Goal: Entertainment & Leisure: Consume media (video, audio)

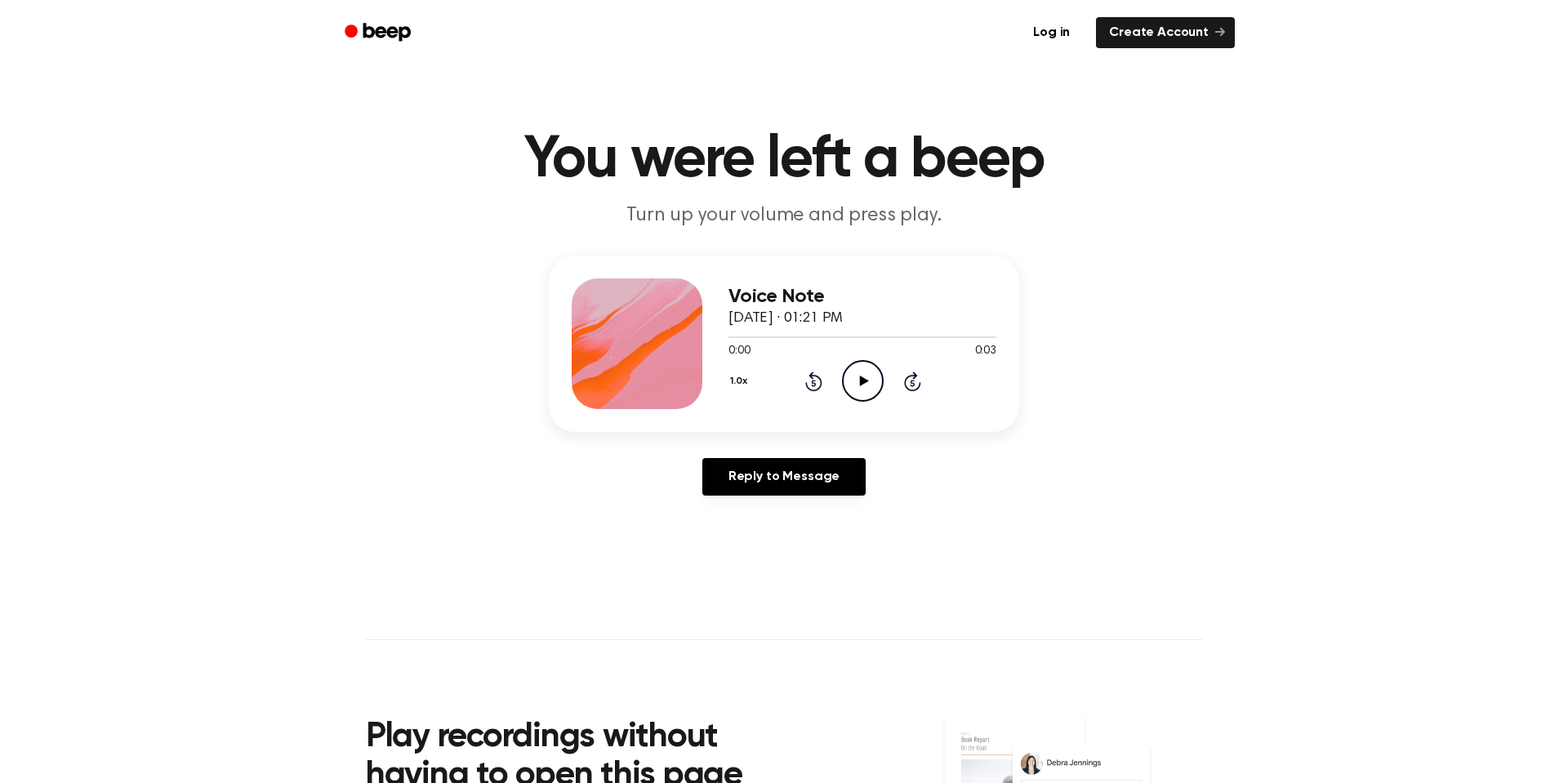
click at [858, 396] on icon "Play Audio" at bounding box center [863, 381] width 41 height 41
click at [869, 400] on circle at bounding box center [863, 381] width 40 height 40
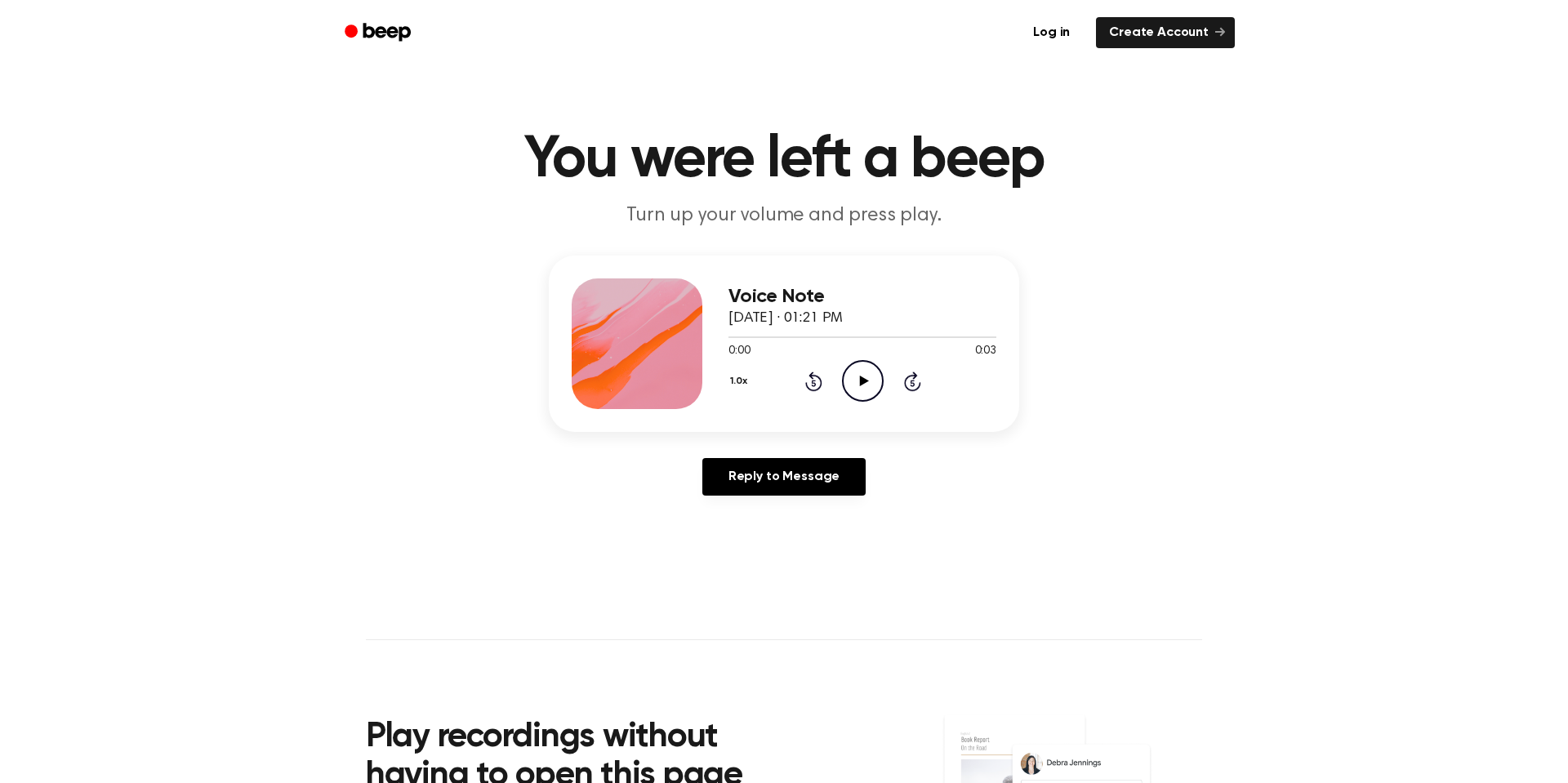
click at [876, 366] on icon "Play Audio" at bounding box center [863, 381] width 41 height 41
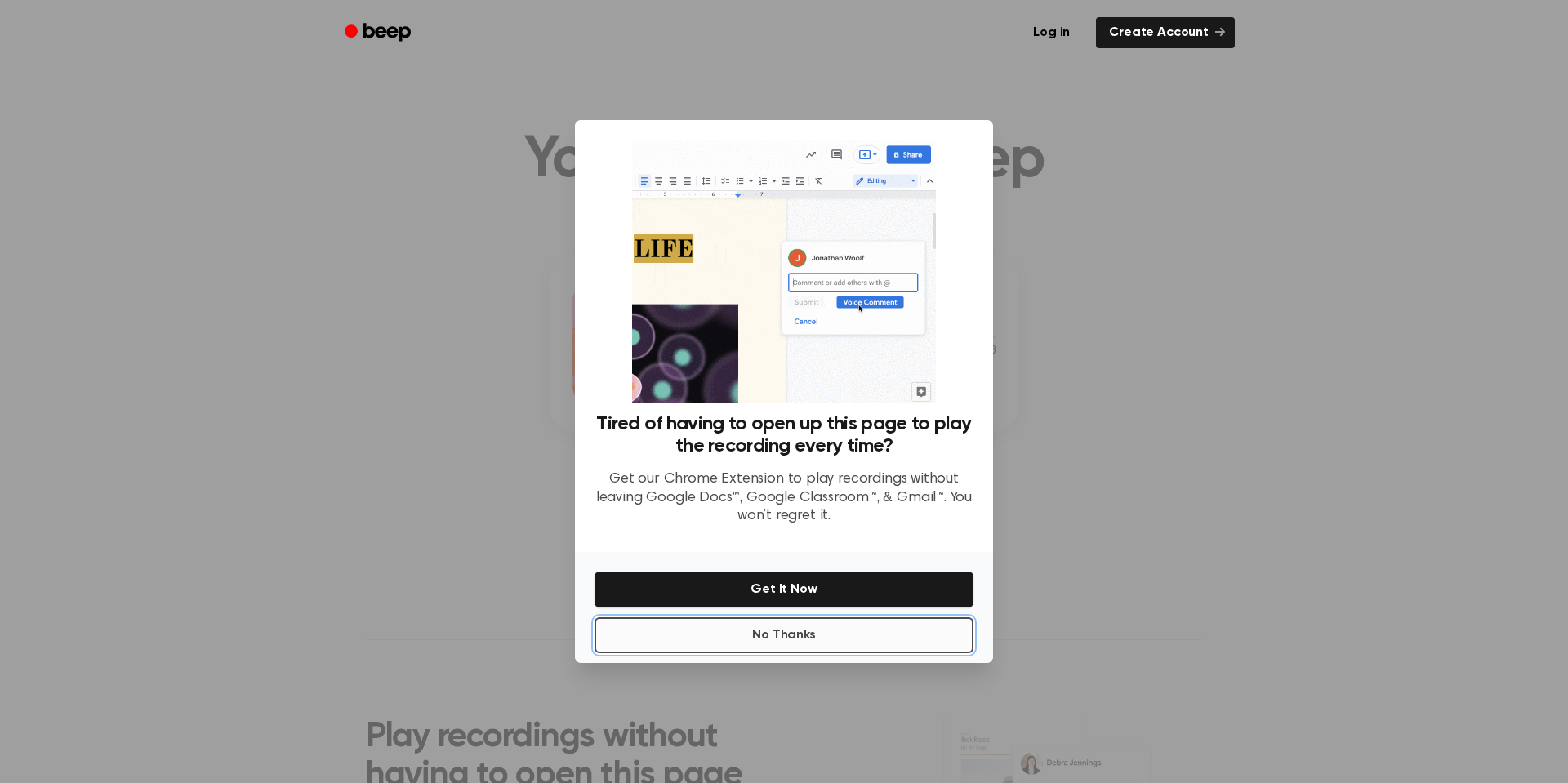
click at [803, 634] on button "No Thanks" at bounding box center [784, 636] width 379 height 36
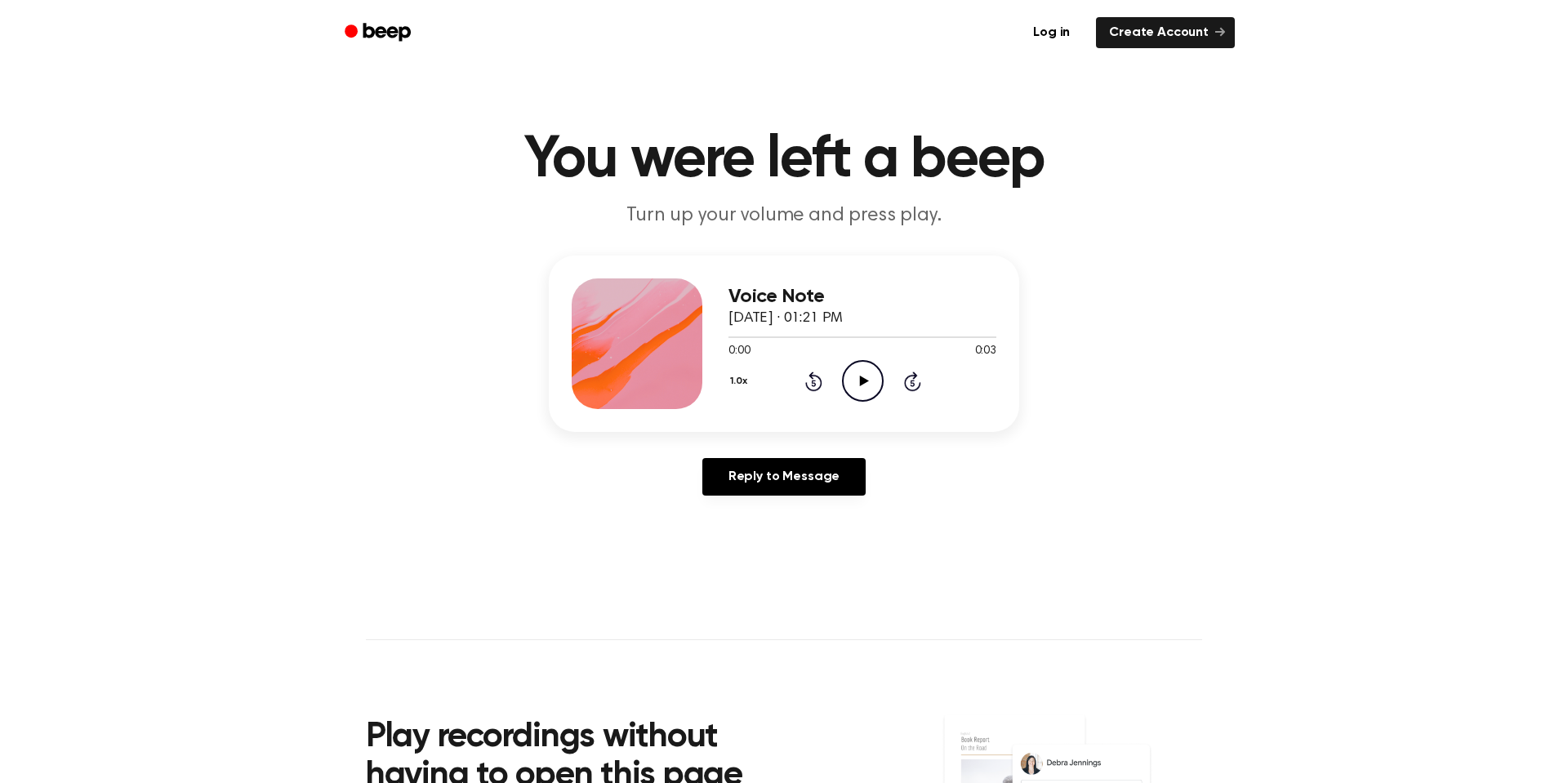
click at [856, 375] on icon "Play Audio" at bounding box center [863, 381] width 41 height 41
